Goal: Information Seeking & Learning: Compare options

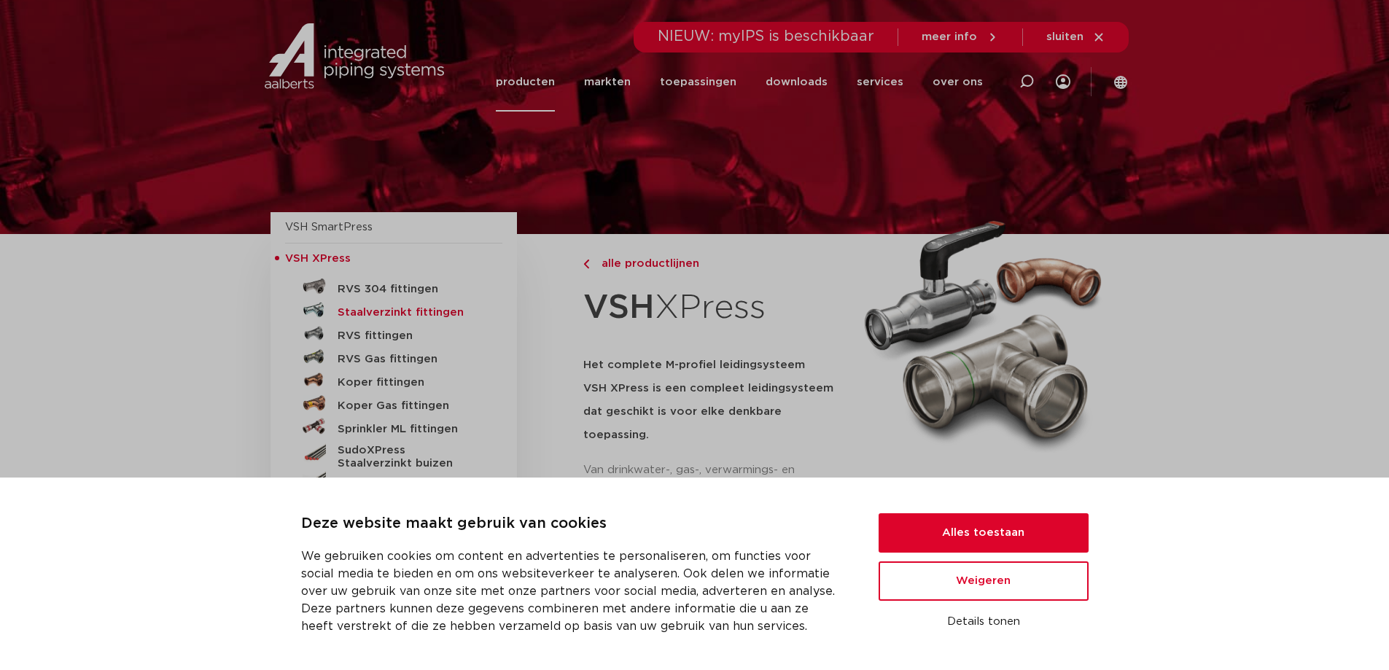
click at [418, 313] on h5 "Staalverzinkt fittingen" at bounding box center [410, 312] width 144 height 13
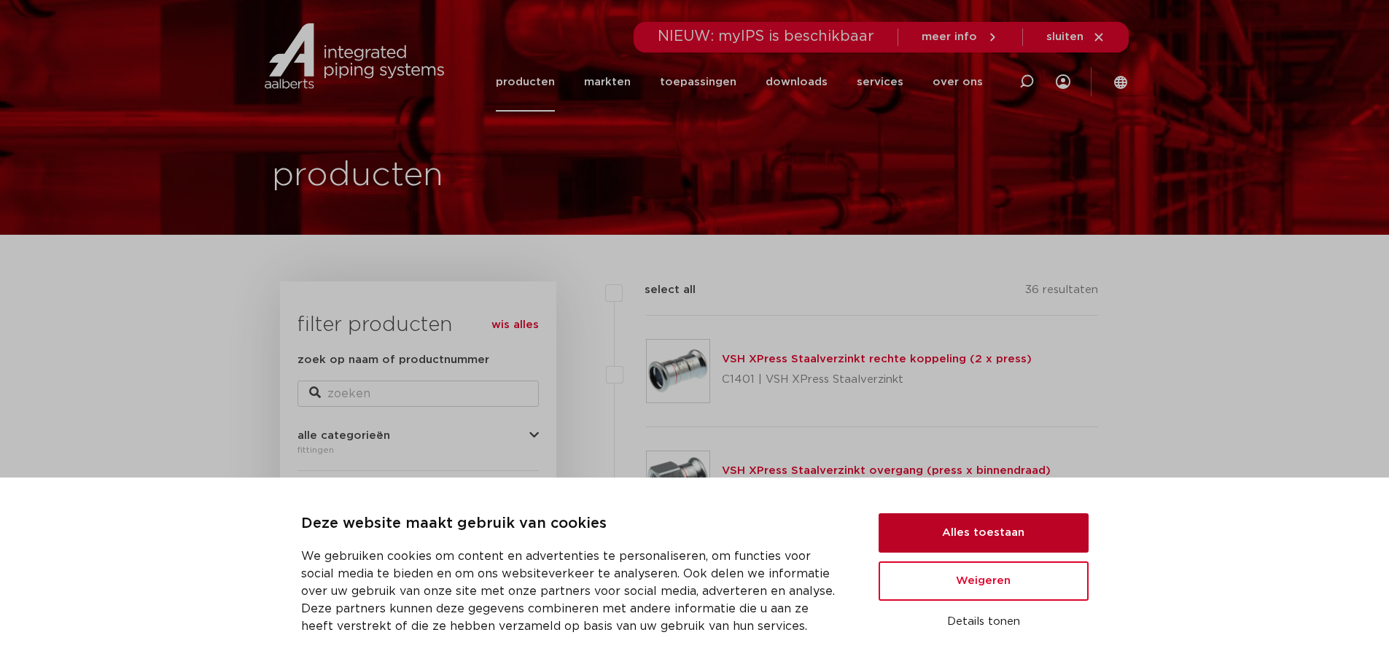
click at [985, 534] on button "Alles toestaan" at bounding box center [984, 532] width 210 height 39
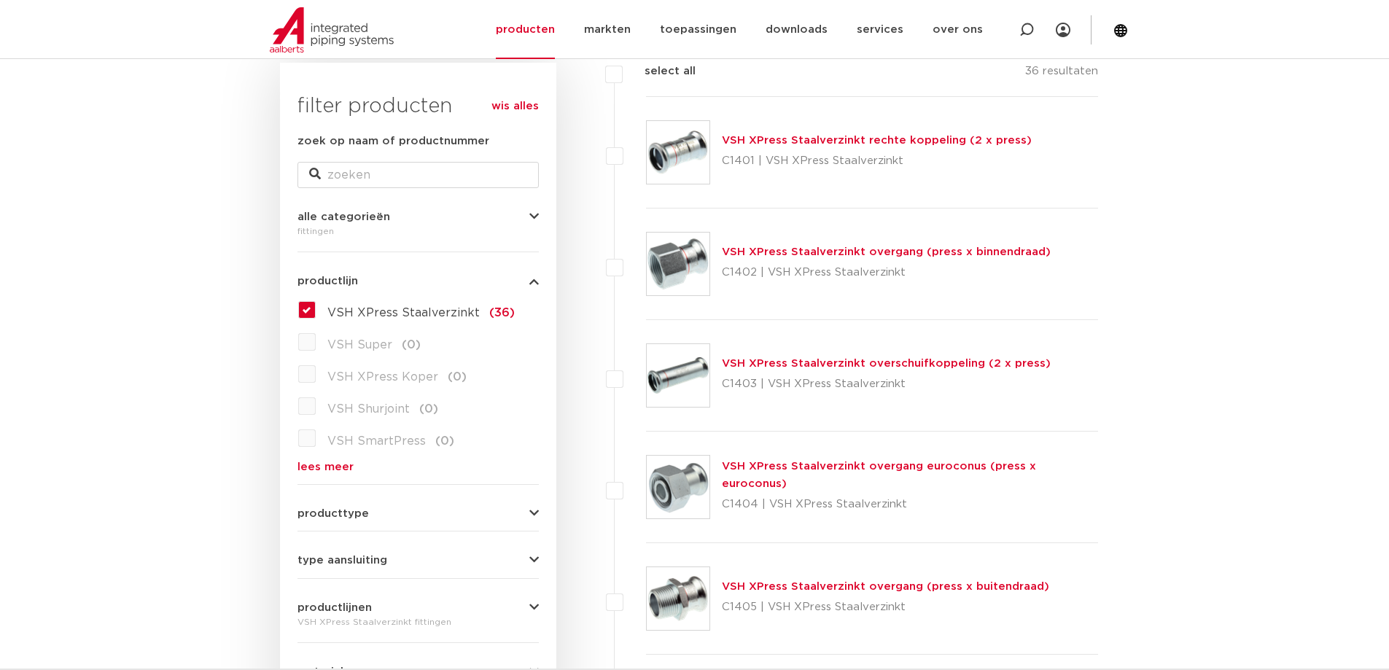
scroll to position [292, 0]
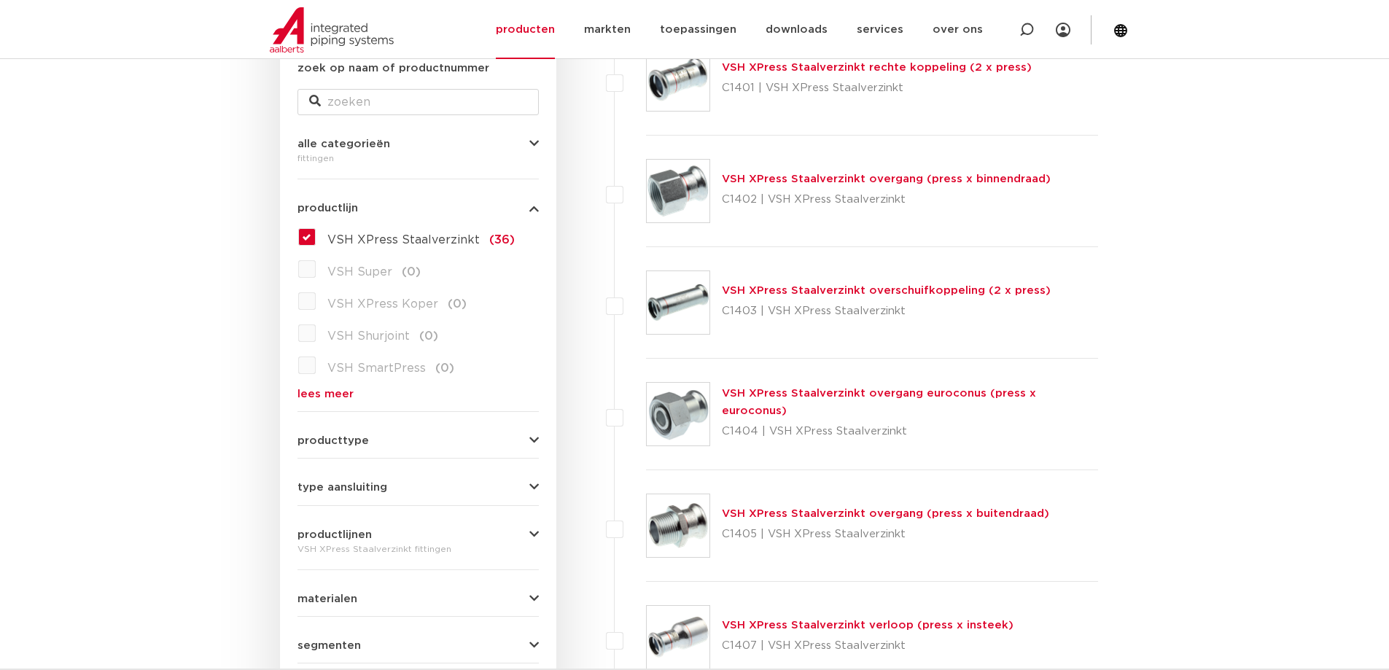
click at [827, 402] on link "VSH XPress Staalverzinkt overgang euroconus (press x euroconus)" at bounding box center [879, 402] width 314 height 28
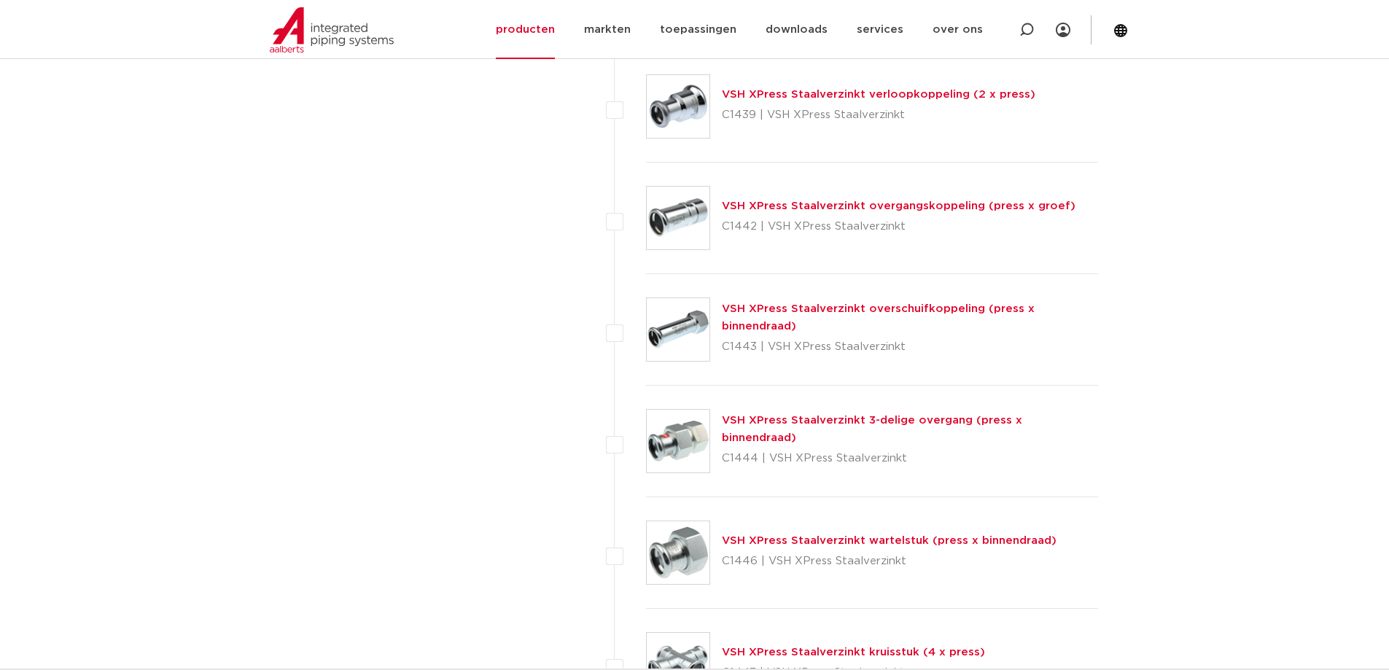
scroll to position [3572, 0]
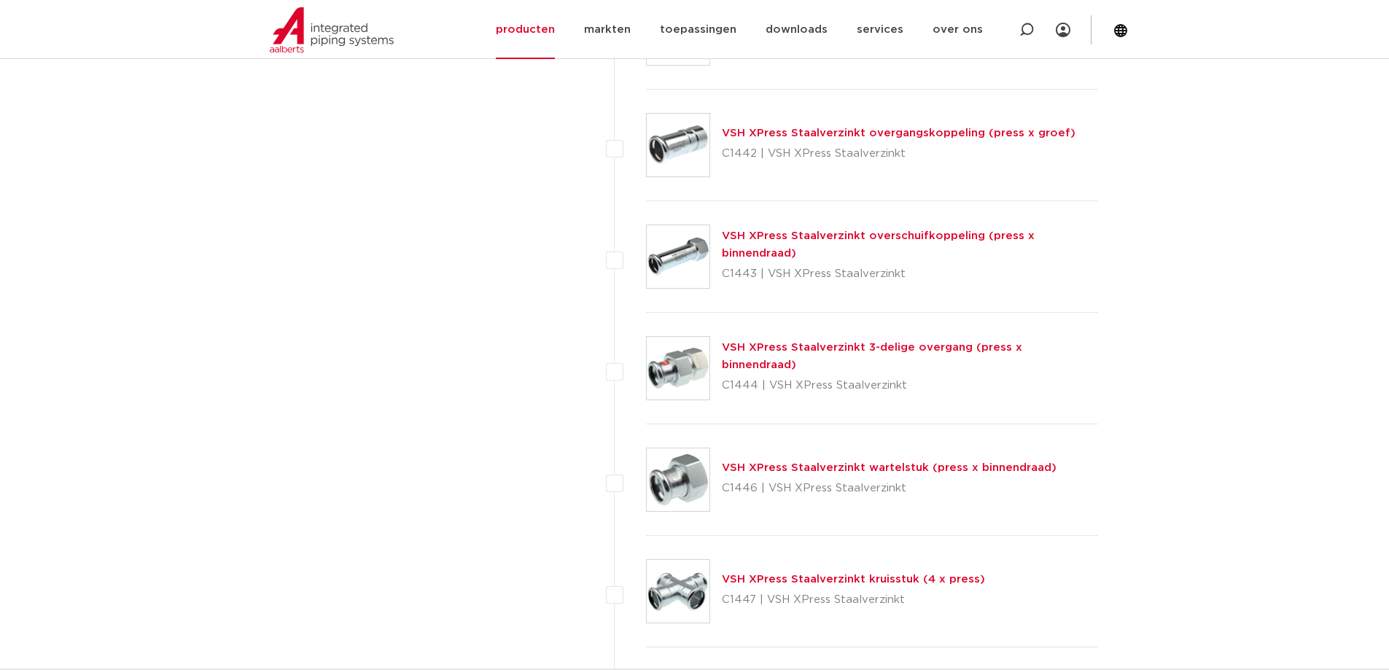
click at [822, 468] on link "VSH XPress Staalverzinkt wartelstuk (press x binnendraad)" at bounding box center [889, 467] width 335 height 11
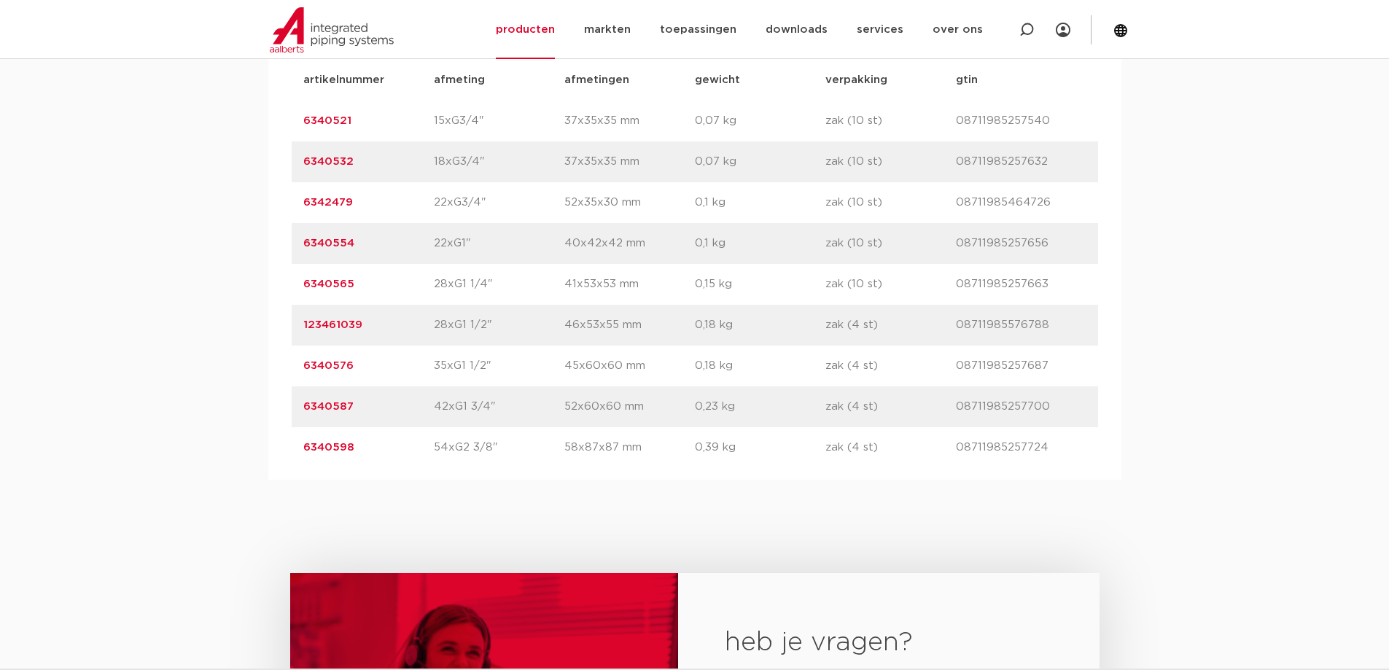
scroll to position [948, 0]
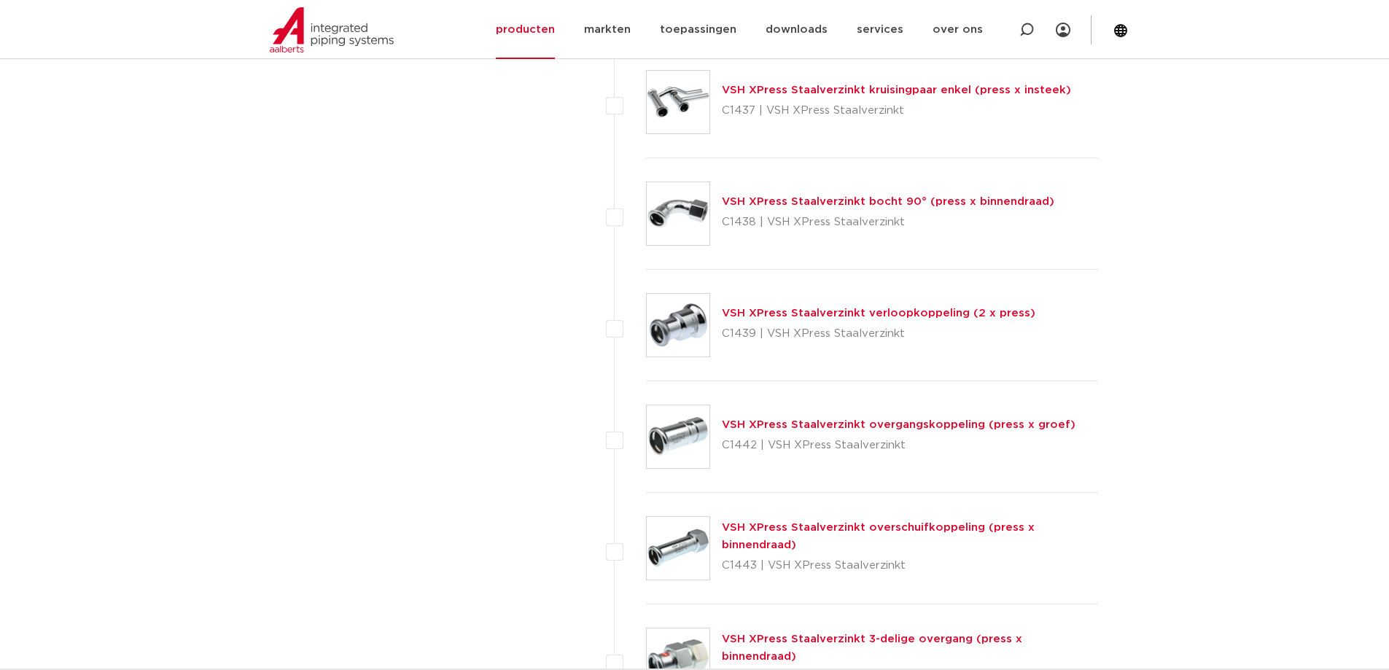
scroll to position [2843, 0]
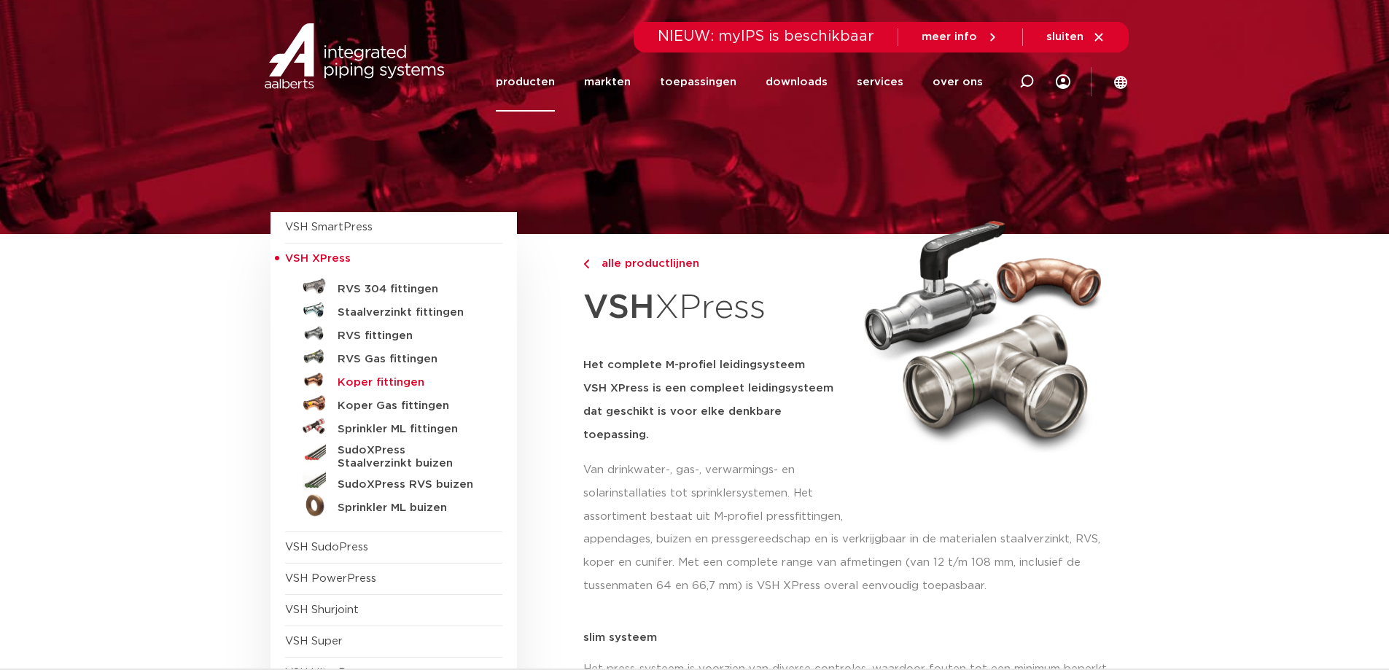
click at [386, 382] on h5 "Koper fittingen" at bounding box center [410, 382] width 144 height 13
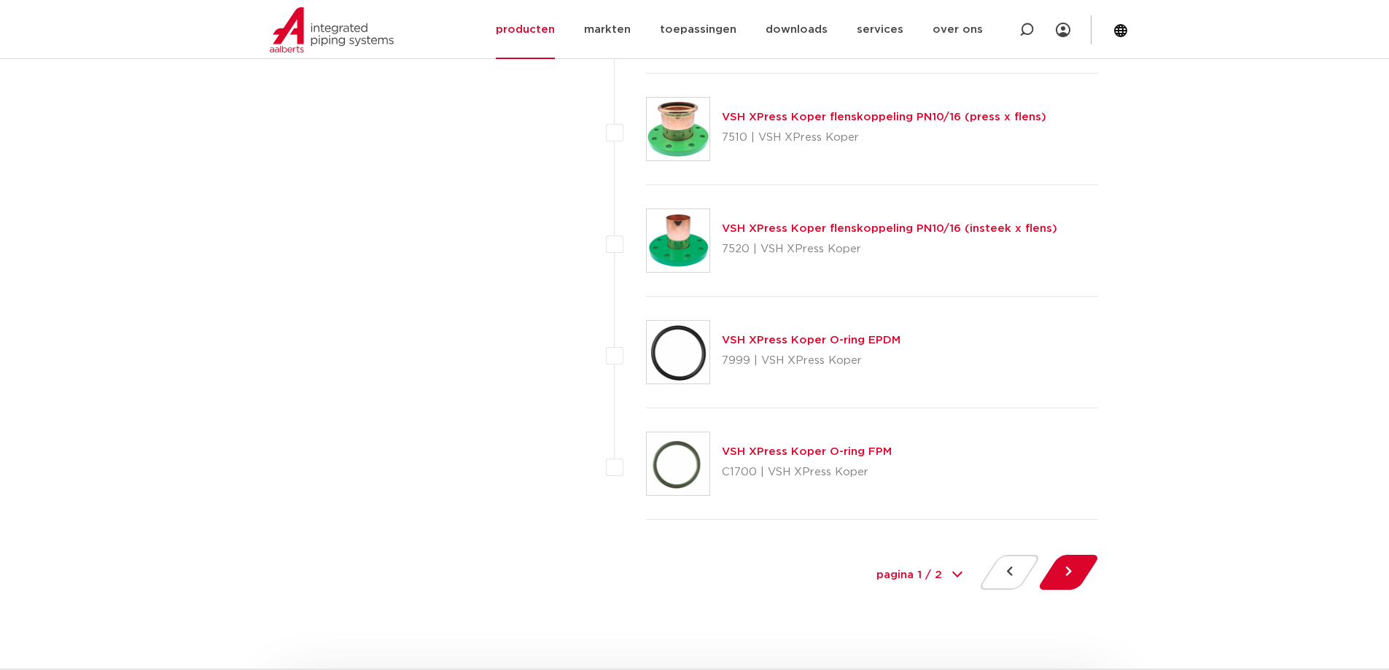
scroll to position [6634, 0]
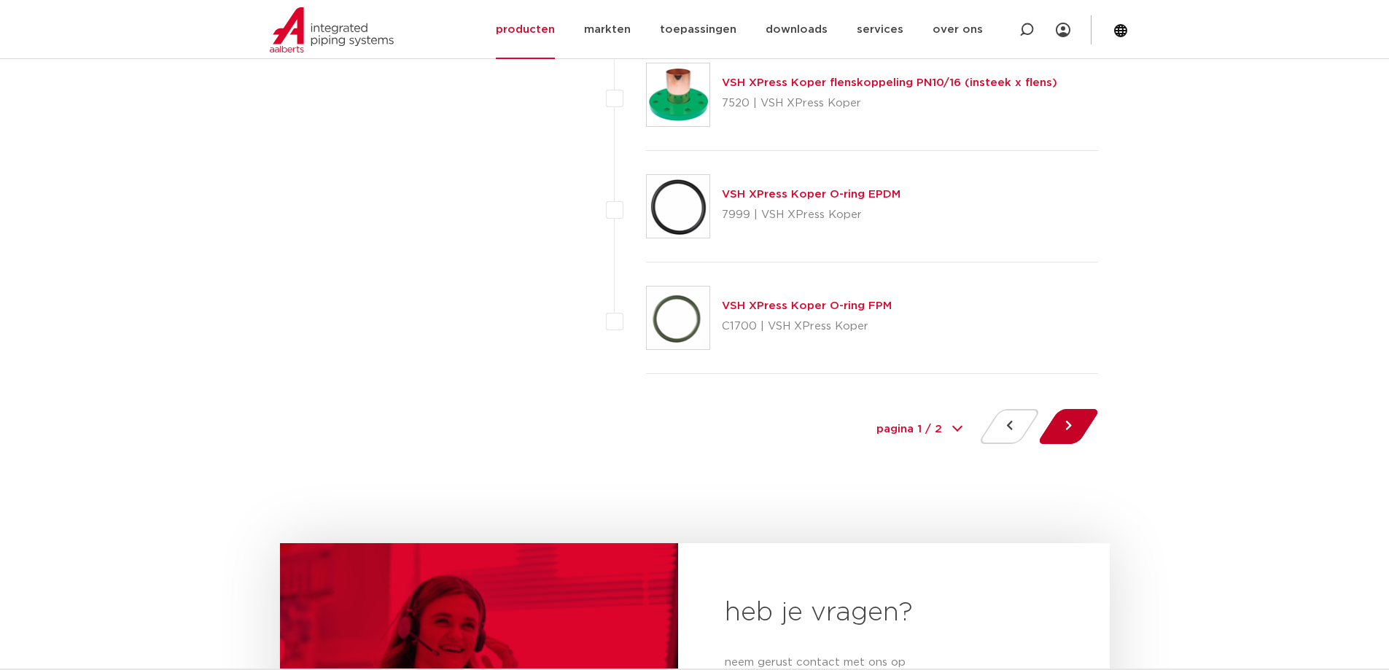
click at [1078, 420] on button at bounding box center [1069, 426] width 42 height 35
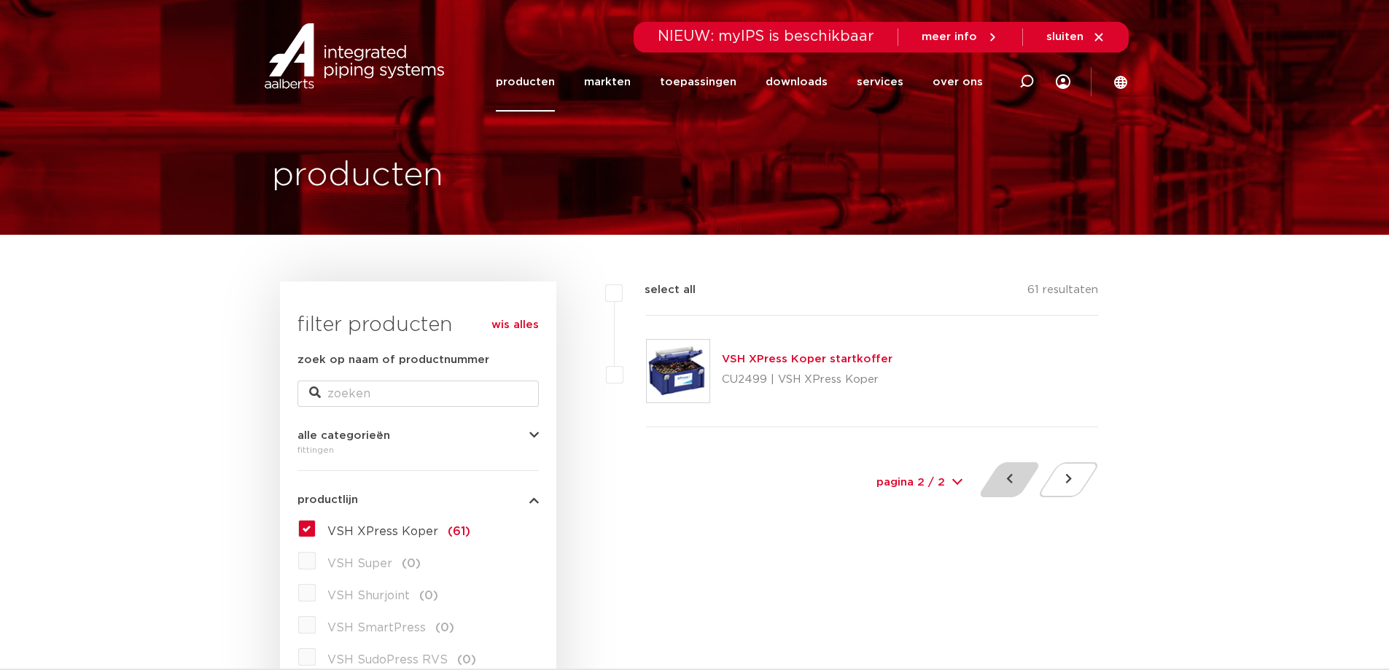
click at [1013, 468] on button at bounding box center [1010, 479] width 42 height 35
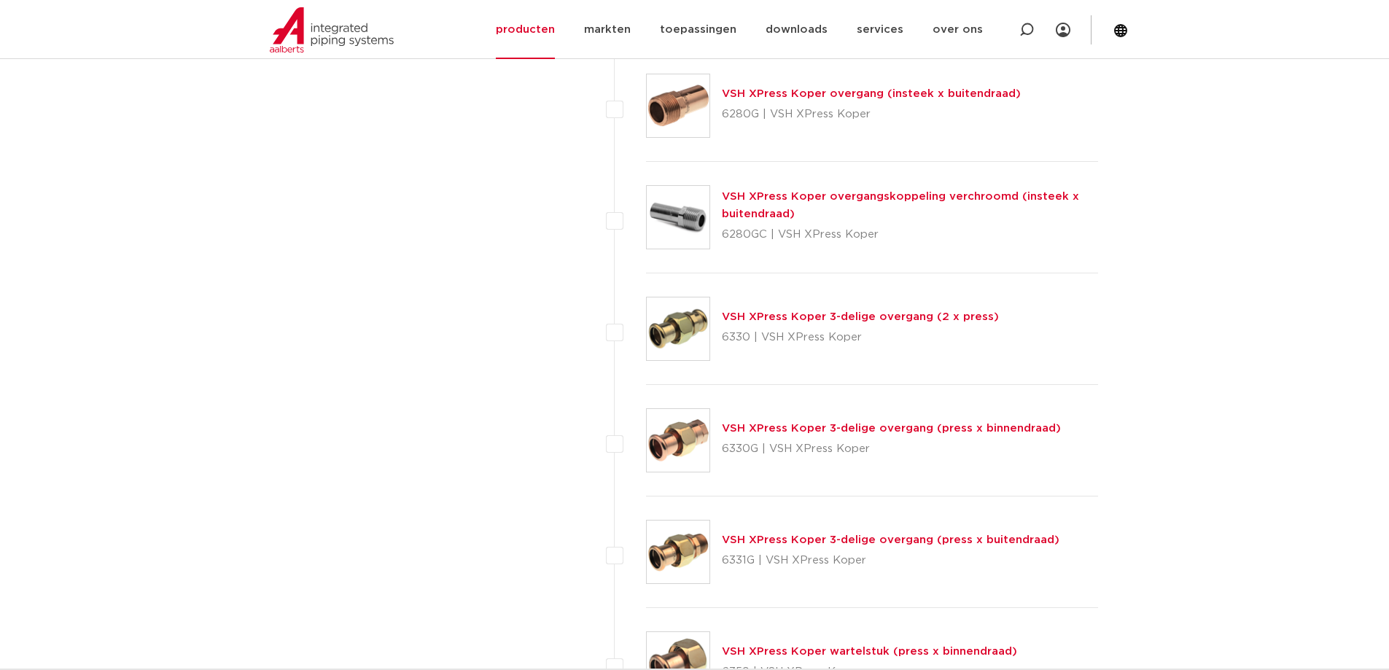
scroll to position [1677, 0]
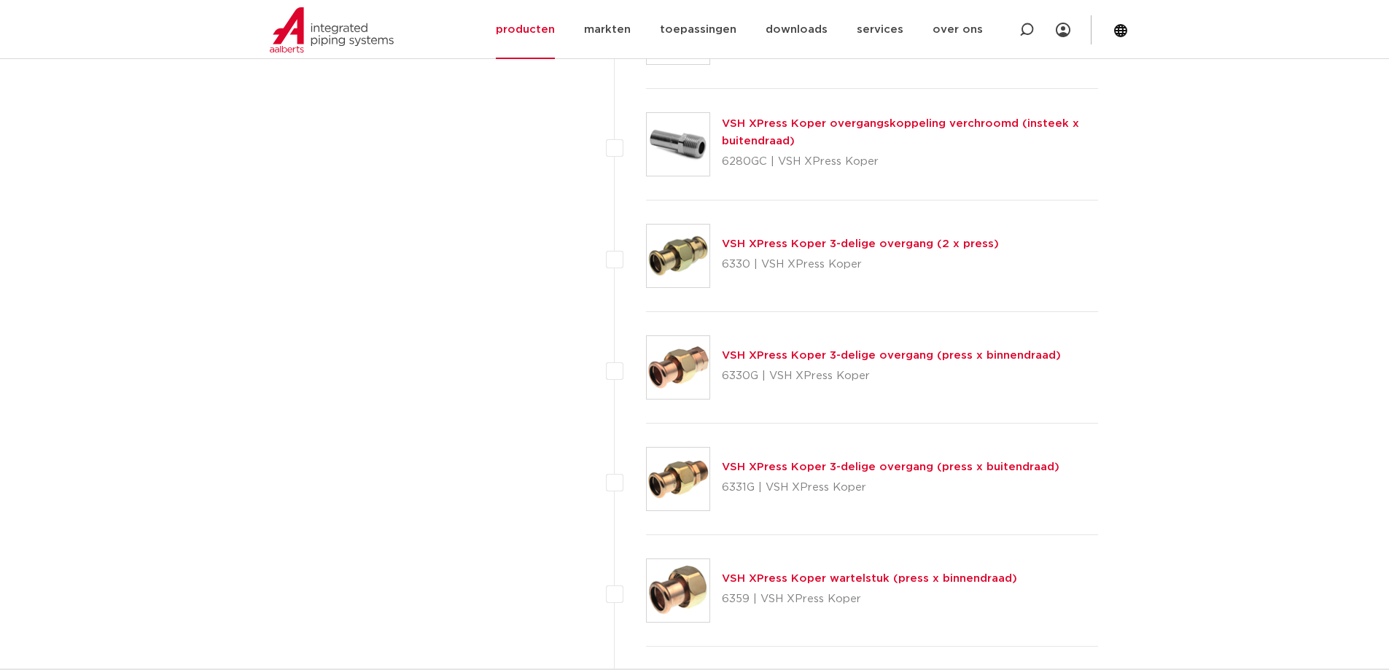
click at [832, 577] on link "VSH XPress Koper wartelstuk (press x binnendraad)" at bounding box center [869, 578] width 295 height 11
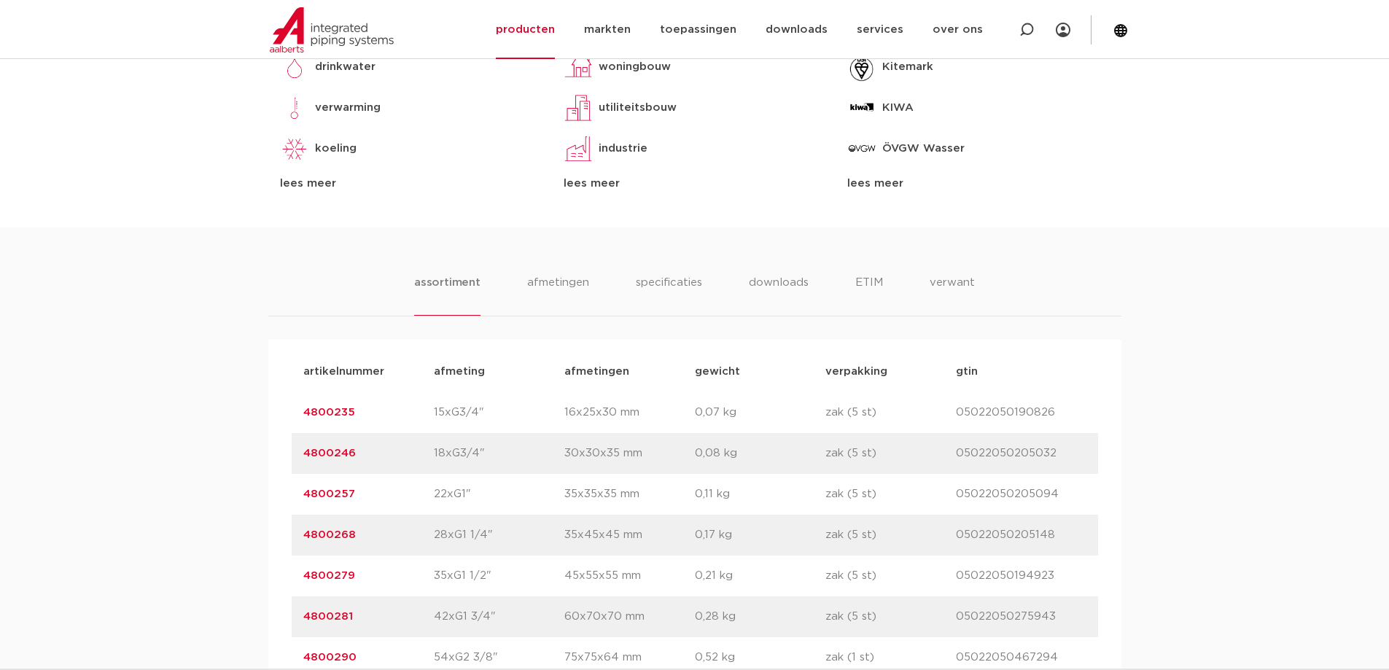
scroll to position [802, 0]
